Goal: Transaction & Acquisition: Subscribe to service/newsletter

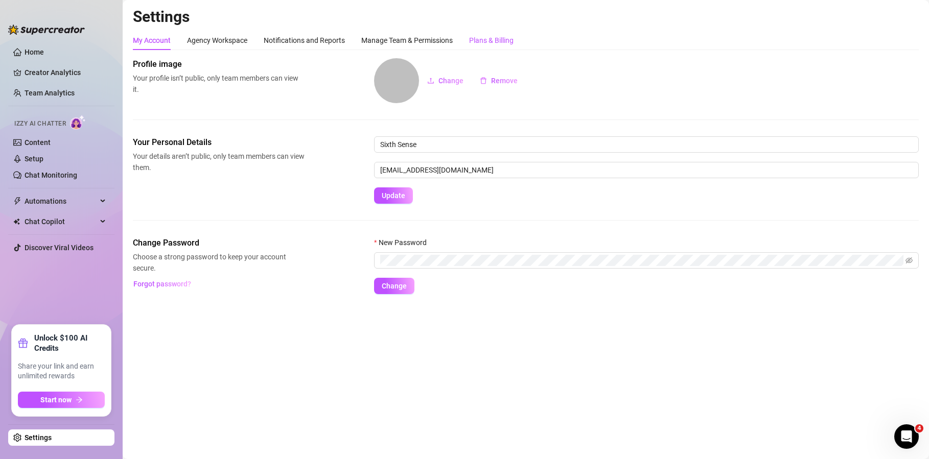
click at [503, 42] on div "Plans & Billing" at bounding box center [491, 40] width 44 height 11
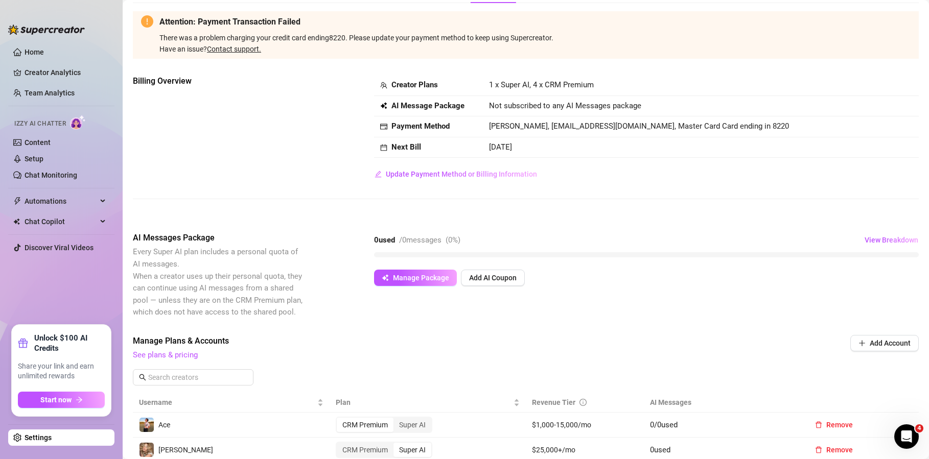
scroll to position [60, 0]
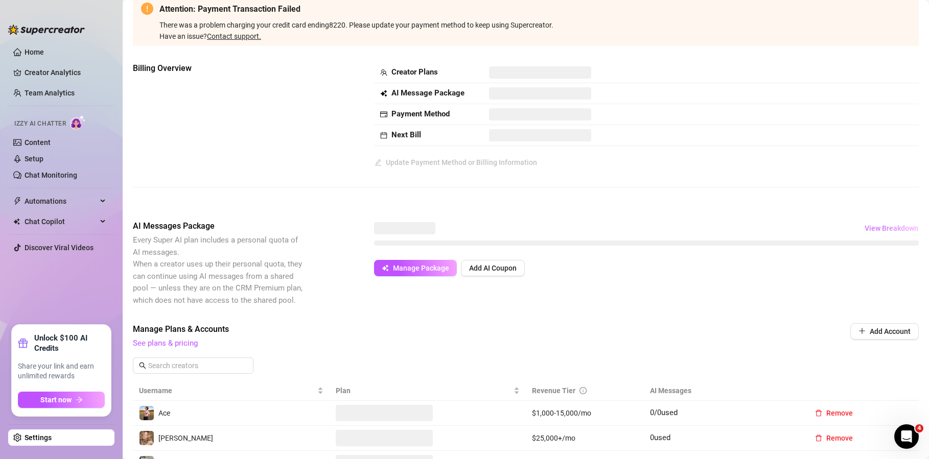
click at [866, 226] on span "View Breakdown" at bounding box center [891, 228] width 54 height 8
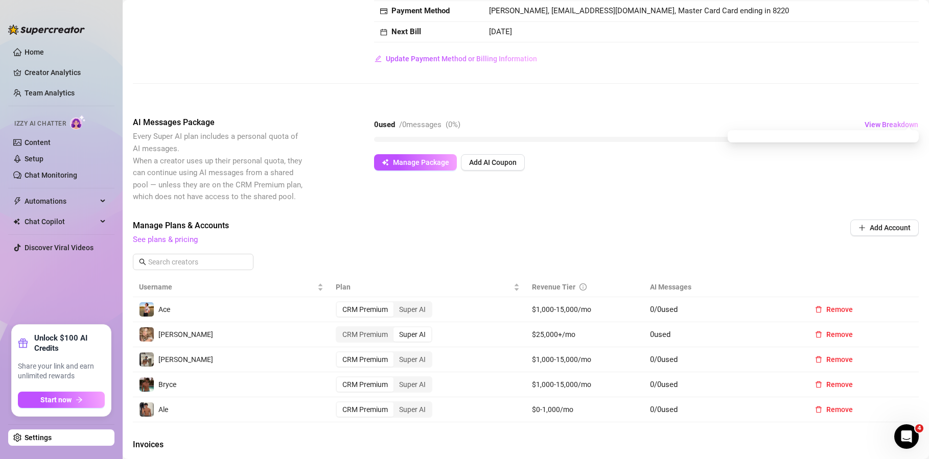
scroll to position [172, 0]
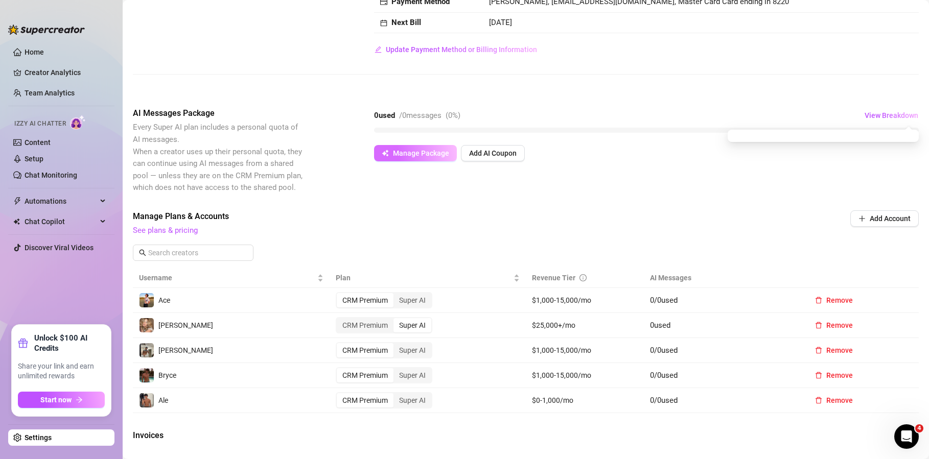
click at [420, 153] on span "Manage Package" at bounding box center [421, 153] width 56 height 8
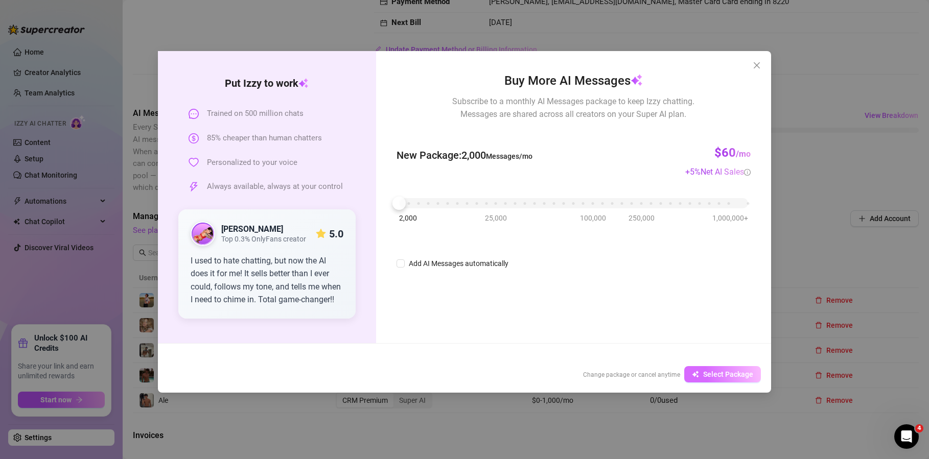
click at [703, 373] on button "Select Package" at bounding box center [722, 374] width 77 height 16
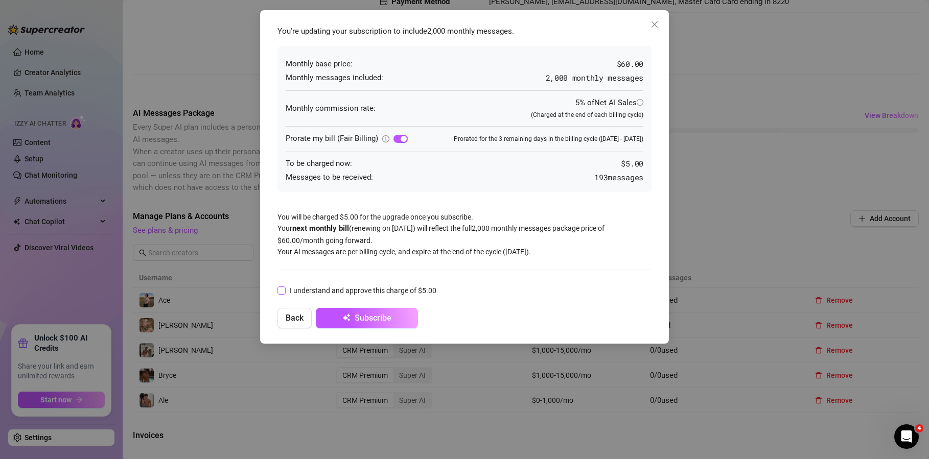
drag, startPoint x: 323, startPoint y: 290, endPoint x: 354, endPoint y: 318, distance: 42.7
click at [323, 290] on span "I understand and approve this charge of $5.00" at bounding box center [363, 290] width 155 height 11
click at [284, 290] on input "I understand and approve this charge of $5.00" at bounding box center [280, 290] width 7 height 7
checkbox input "true"
click at [368, 323] on button "Subscribe" at bounding box center [367, 318] width 102 height 20
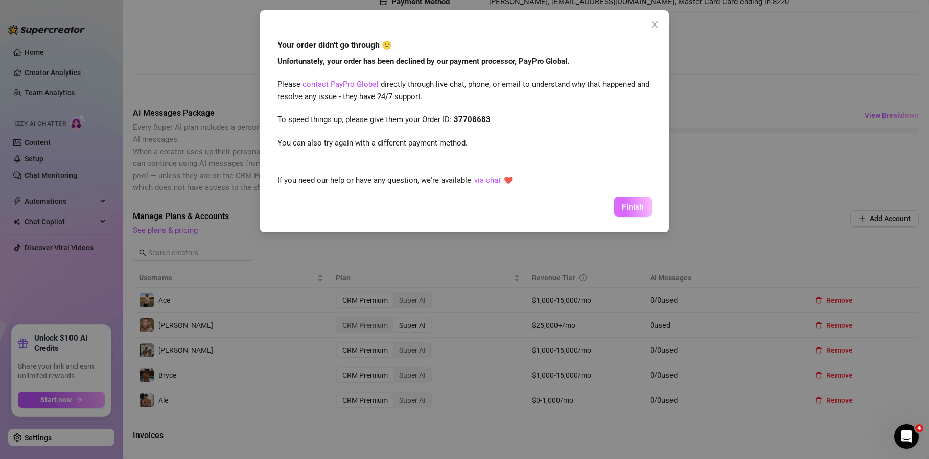
click at [627, 209] on span "Finish" at bounding box center [633, 207] width 22 height 10
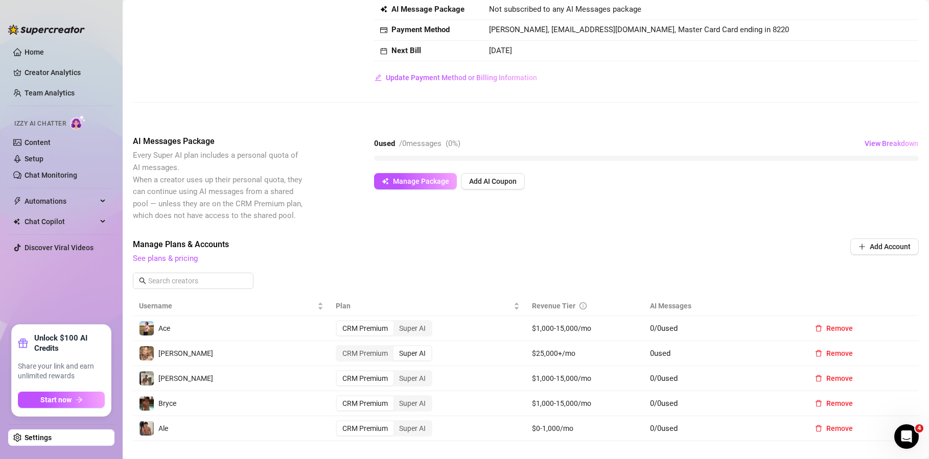
scroll to position [138, 0]
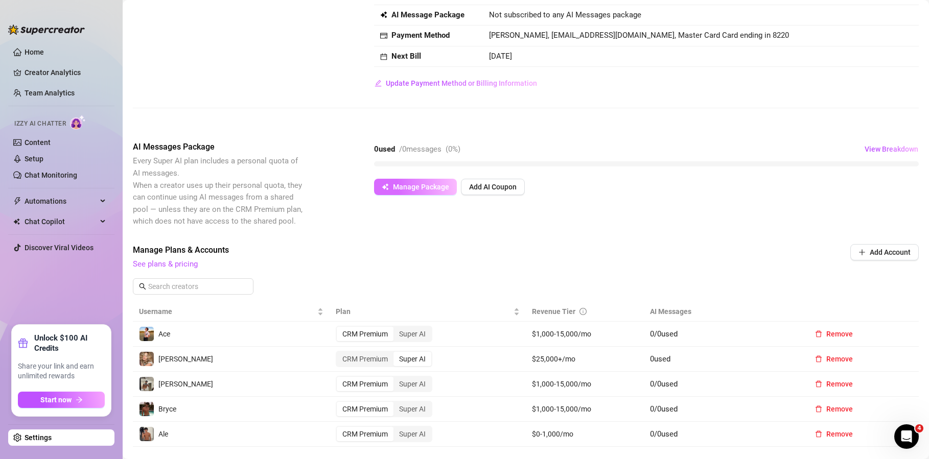
click at [446, 185] on span "Manage Package" at bounding box center [421, 187] width 56 height 8
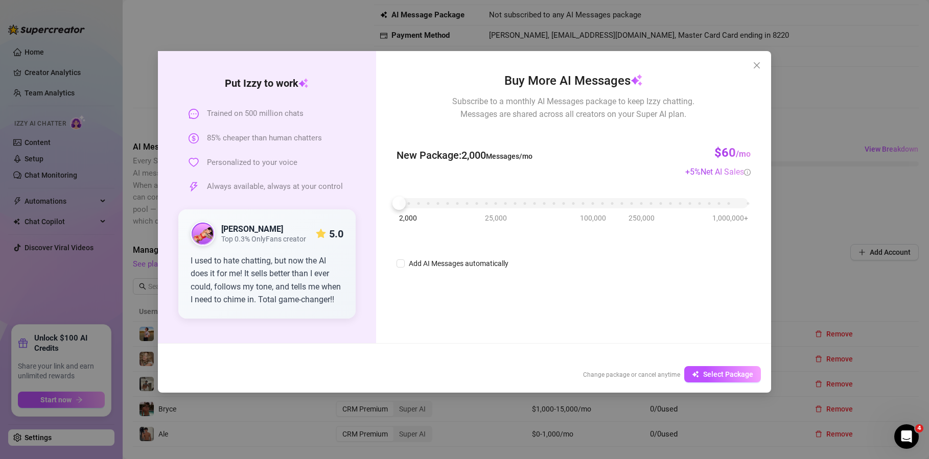
click at [714, 367] on button "Select Package" at bounding box center [722, 374] width 77 height 16
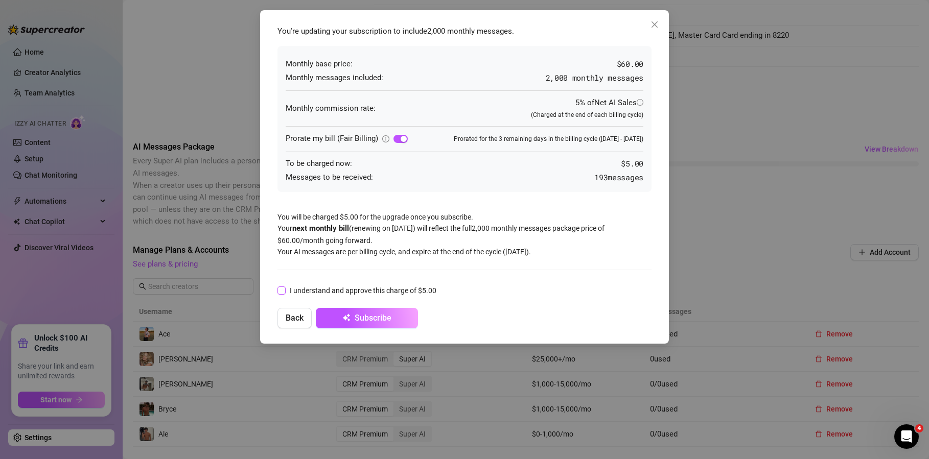
click at [352, 289] on span "I understand and approve this charge of $5.00" at bounding box center [363, 290] width 155 height 11
click at [284, 289] on input "I understand and approve this charge of $5.00" at bounding box center [280, 290] width 7 height 7
checkbox input "true"
click at [366, 318] on span "Subscribe" at bounding box center [372, 318] width 37 height 10
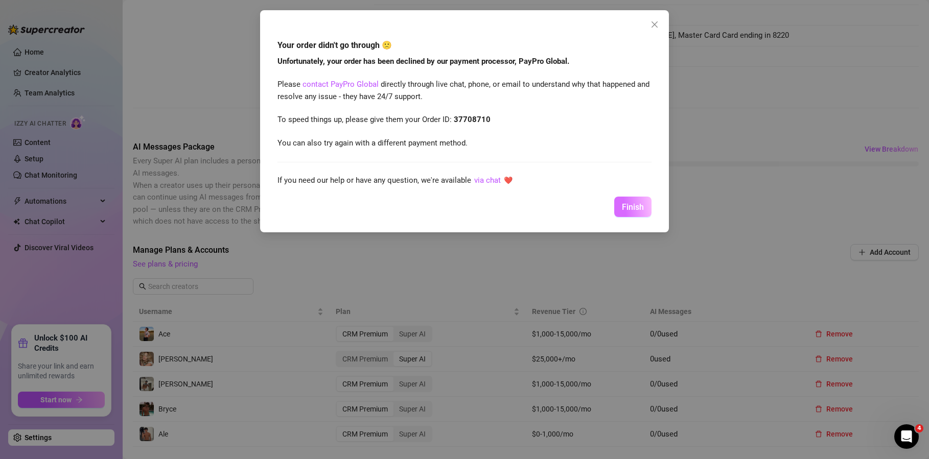
click at [626, 215] on button "Finish" at bounding box center [632, 207] width 37 height 20
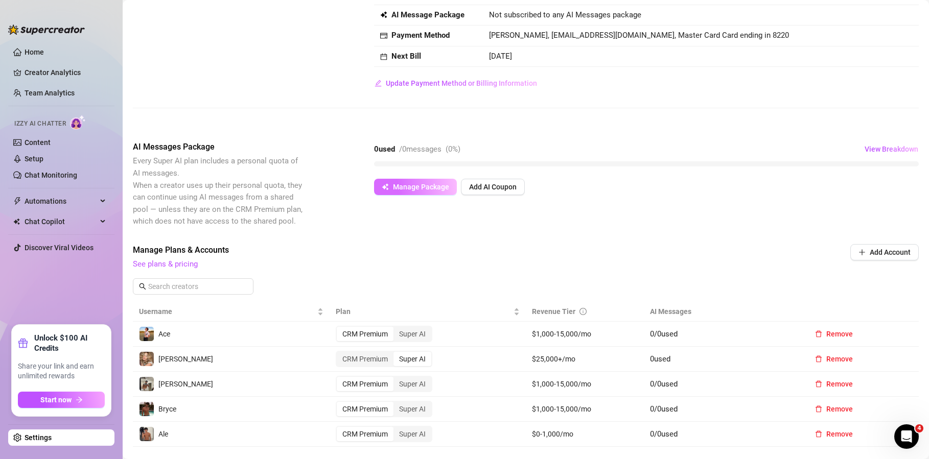
click at [436, 187] on span "Manage Package" at bounding box center [421, 187] width 56 height 8
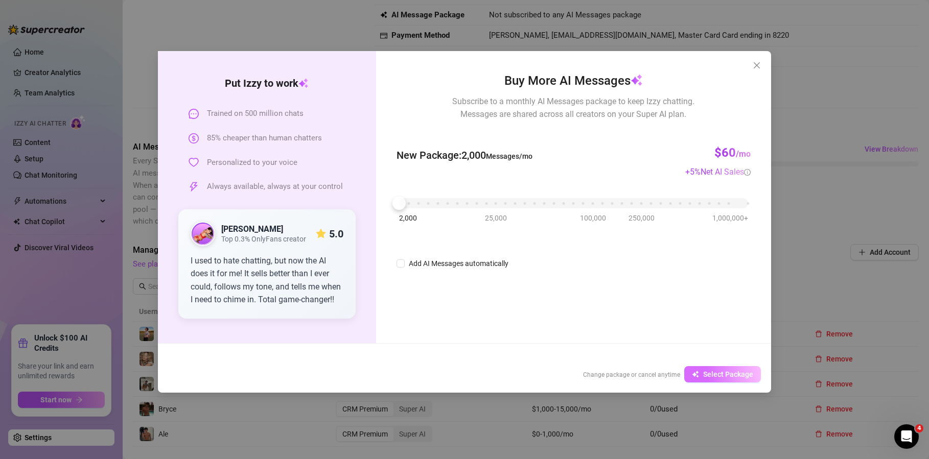
click at [720, 378] on button "Select Package" at bounding box center [722, 374] width 77 height 16
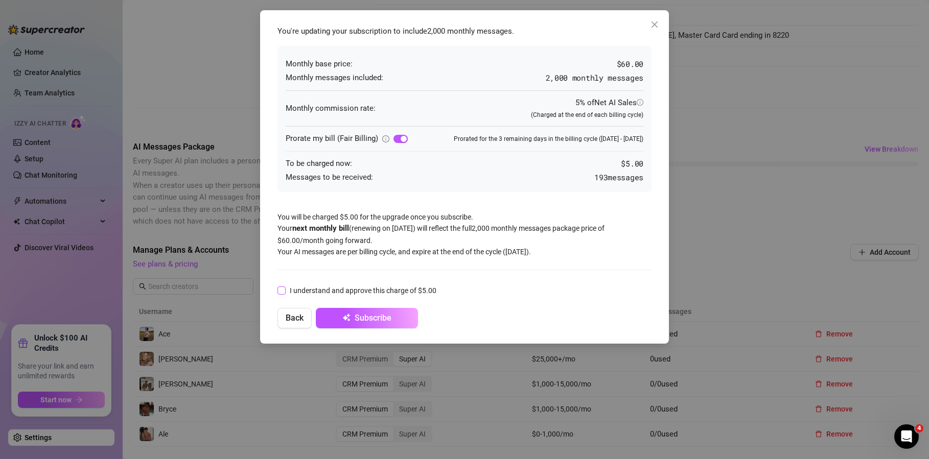
click at [305, 293] on span "I understand and approve this charge of $5.00" at bounding box center [363, 290] width 155 height 11
click at [284, 293] on input "I understand and approve this charge of $5.00" at bounding box center [280, 290] width 7 height 7
checkbox input "true"
click at [369, 324] on button "Subscribe" at bounding box center [367, 318] width 102 height 20
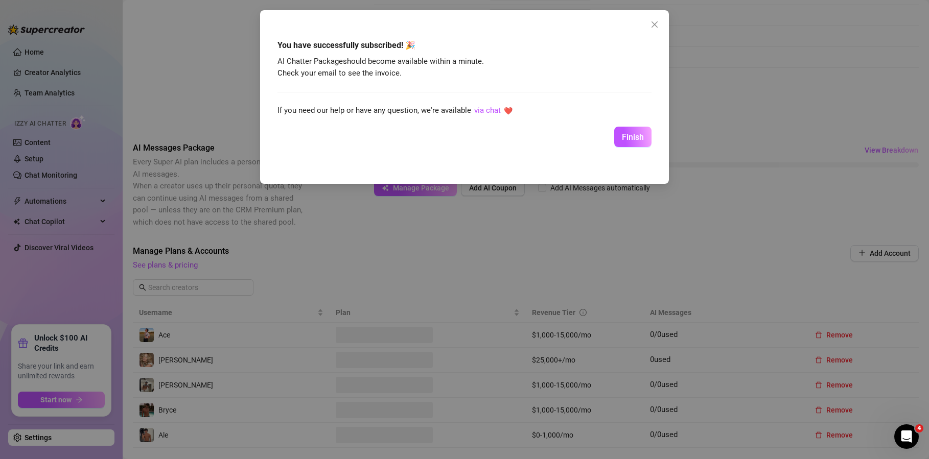
scroll to position [74, 0]
click at [627, 143] on button "Finish" at bounding box center [632, 137] width 37 height 20
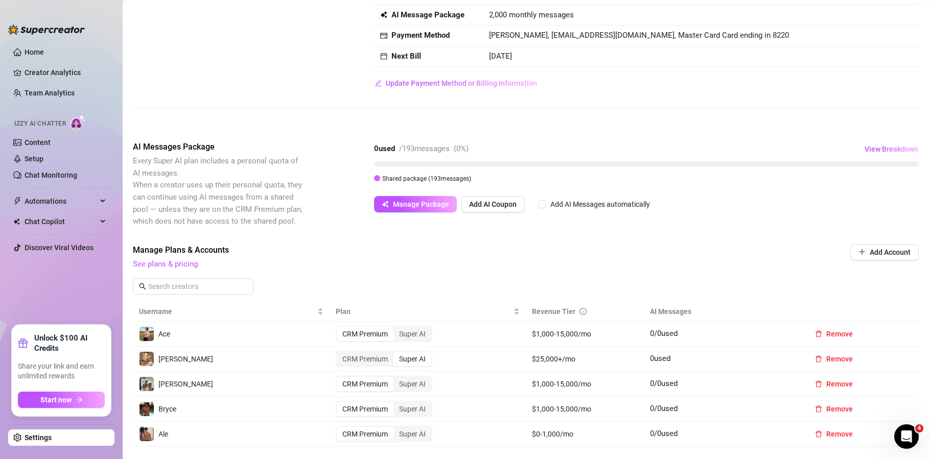
scroll to position [0, 0]
